Goal: Information Seeking & Learning: Learn about a topic

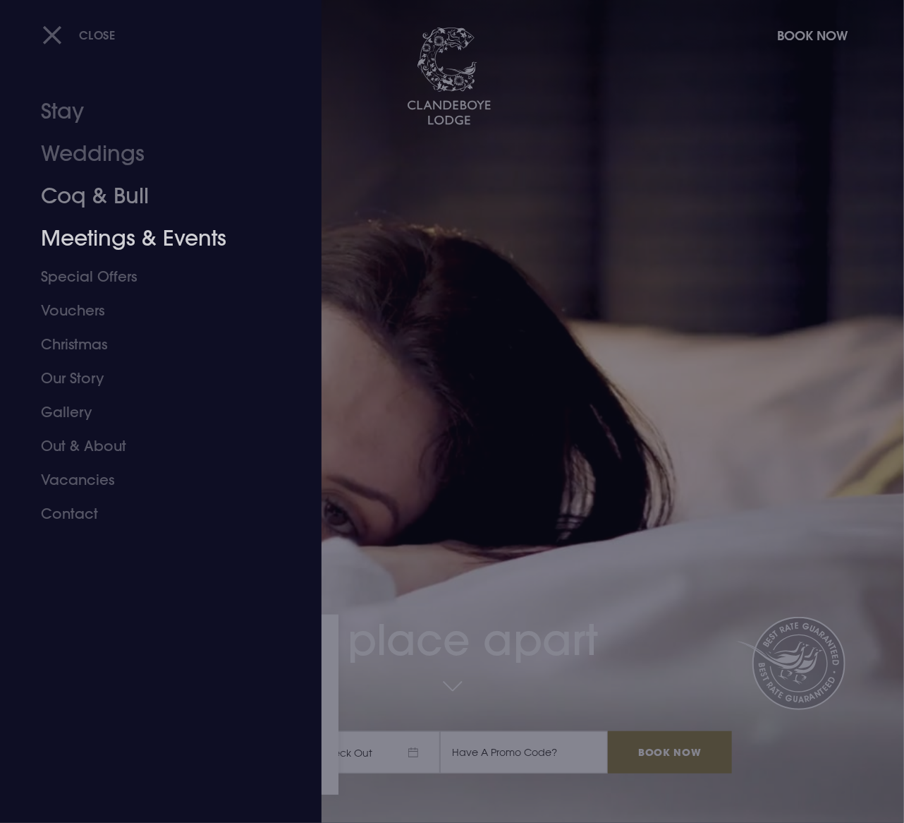
click at [195, 236] on link "Meetings & Events" at bounding box center [151, 238] width 221 height 42
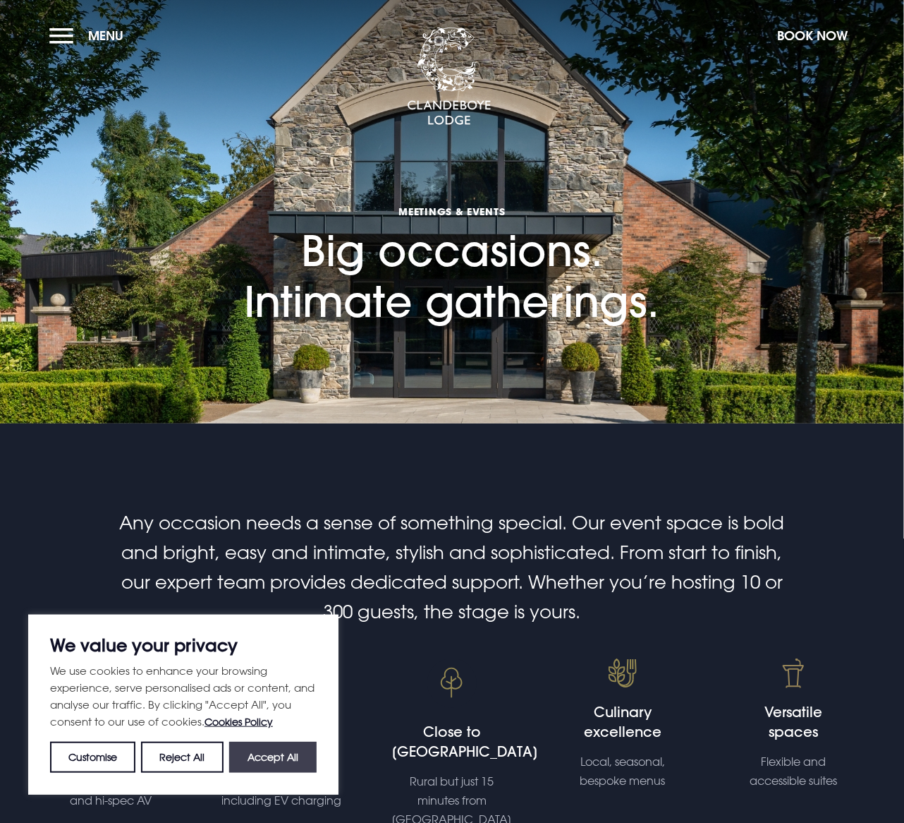
click at [275, 745] on button "Accept All" at bounding box center [272, 757] width 87 height 31
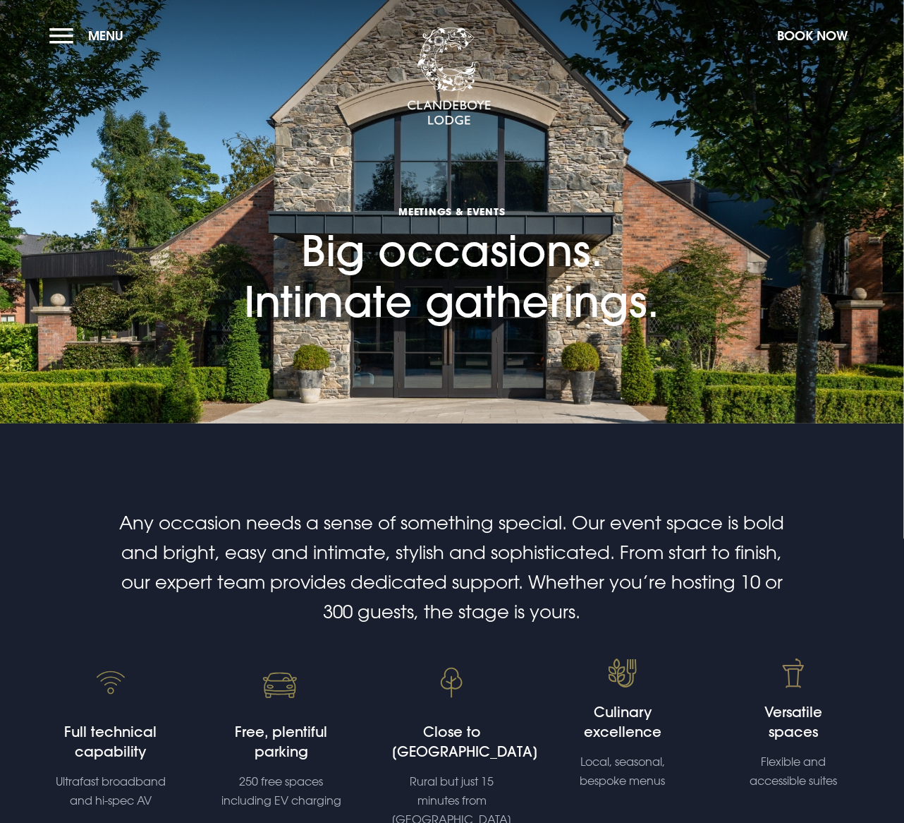
checkbox input "true"
